Goal: Task Accomplishment & Management: Complete application form

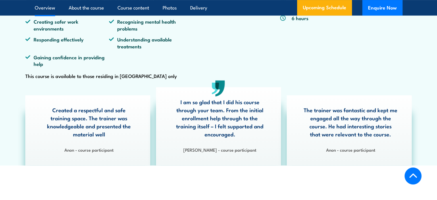
scroll to position [86, 0]
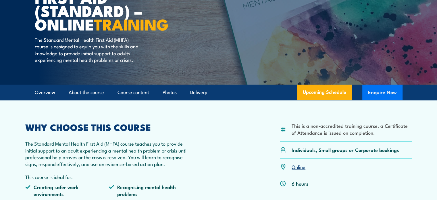
click at [383, 100] on button "Enquire Now" at bounding box center [382, 92] width 40 height 16
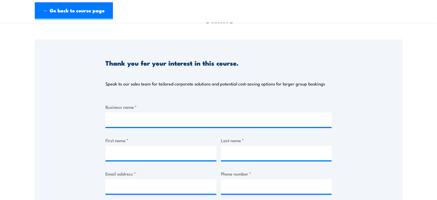
scroll to position [57, 0]
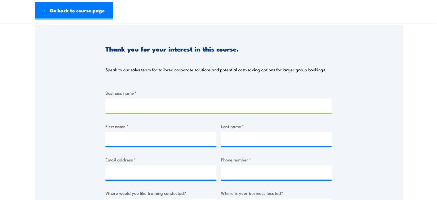
click at [177, 107] on input "Business name *" at bounding box center [218, 105] width 226 height 14
type input "[PERSON_NAME] Manufacturing"
type input "Una"
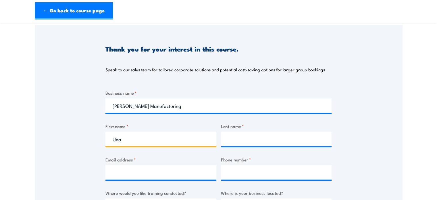
type input "[PERSON_NAME]"
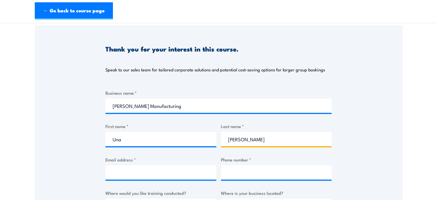
type input "[EMAIL_ADDRESS][PERSON_NAME][DOMAIN_NAME]"
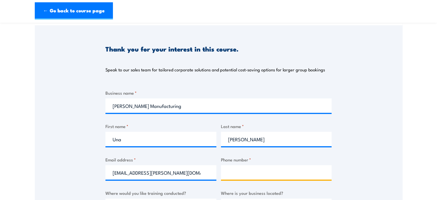
type input "0296674411"
select select "[GEOGRAPHIC_DATA]"
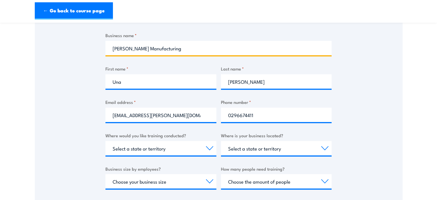
scroll to position [144, 0]
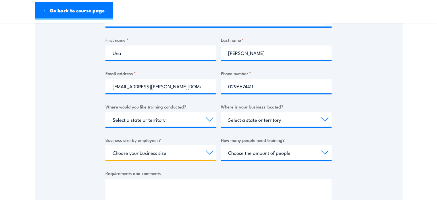
click at [161, 151] on select "Choose your business size 1 to 19 20 to 199 200+" at bounding box center [160, 152] width 111 height 14
click at [105, 145] on select "Choose your business size 1 to 19 20 to 199 200+" at bounding box center [160, 152] width 111 height 14
drag, startPoint x: 155, startPoint y: 147, endPoint x: 152, endPoint y: 157, distance: 11.0
click at [155, 147] on select "Choose your business size 1 to 19 20 to 199 200+" at bounding box center [160, 152] width 111 height 14
select select "20 to 199"
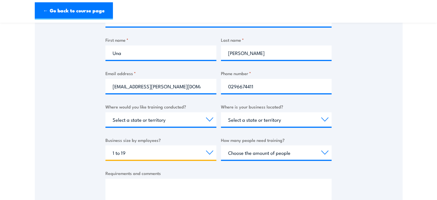
click at [105, 145] on select "Choose your business size 1 to 19 20 to 199 200+" at bounding box center [160, 152] width 111 height 14
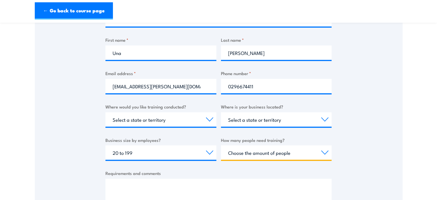
click at [247, 153] on select "Choose the amount of people 1 to 4 5 to 19 20+" at bounding box center [276, 152] width 111 height 14
select select "1 to 4"
click at [221, 145] on select "Choose the amount of people 1 to 4 5 to 19 20+" at bounding box center [276, 152] width 111 height 14
click at [377, 129] on div "Thank you for your interest in this course. Speak to our sales team for tailore…" at bounding box center [219, 82] width 368 height 287
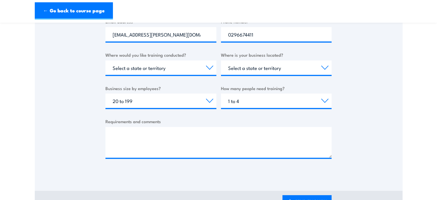
scroll to position [201, 0]
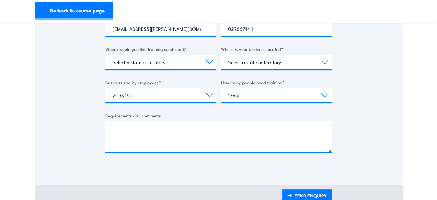
drag, startPoint x: 199, startPoint y: 109, endPoint x: 194, endPoint y: 124, distance: 15.8
click at [198, 113] on div "Business name * Parnell Manufacturing First name * Una Last name * Sheedy Email…" at bounding box center [218, 54] width 226 height 216
click at [193, 125] on textarea "Requirements and comments" at bounding box center [218, 136] width 226 height 31
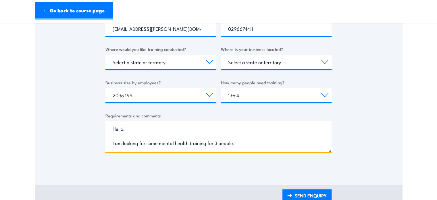
scroll to position [0, 0]
type textarea "Hello, I am looking for some mental health training for 3 people."
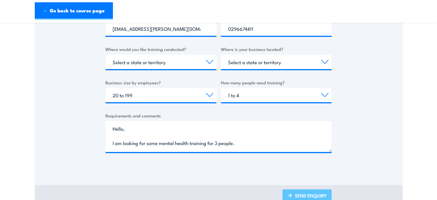
click at [299, 195] on link "SEND ENQUIRY" at bounding box center [306, 196] width 49 height 14
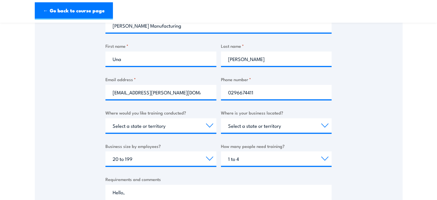
scroll to position [230, 0]
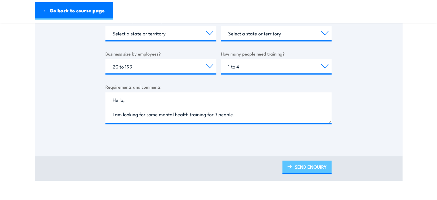
click at [304, 164] on link "SEND ENQUIRY" at bounding box center [306, 167] width 49 height 14
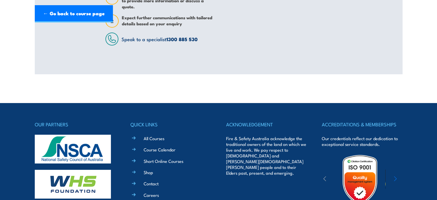
scroll to position [0, 0]
